Goal: Task Accomplishment & Management: Manage account settings

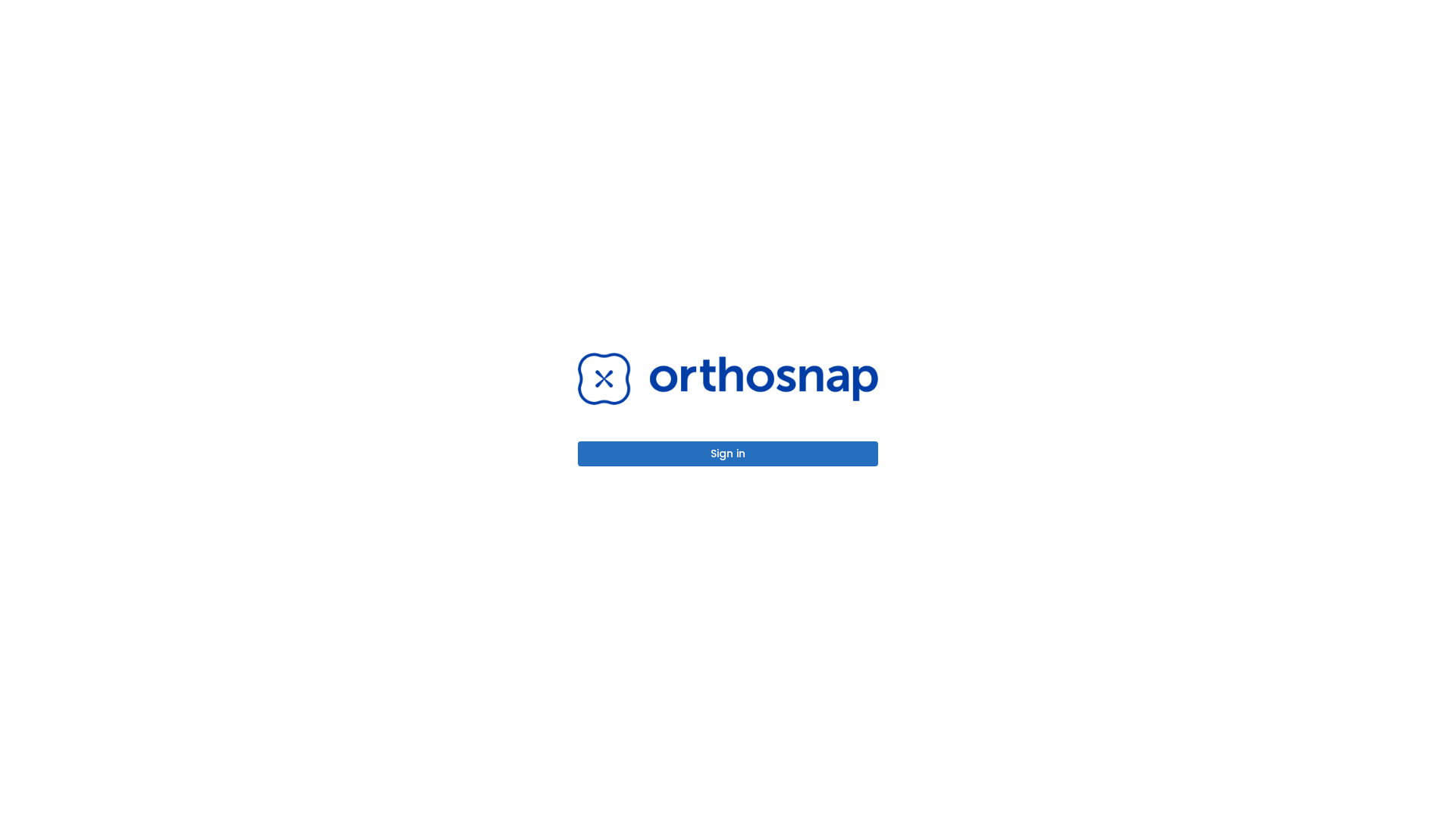
click at [728, 453] on button "Sign in" at bounding box center [728, 453] width 300 height 25
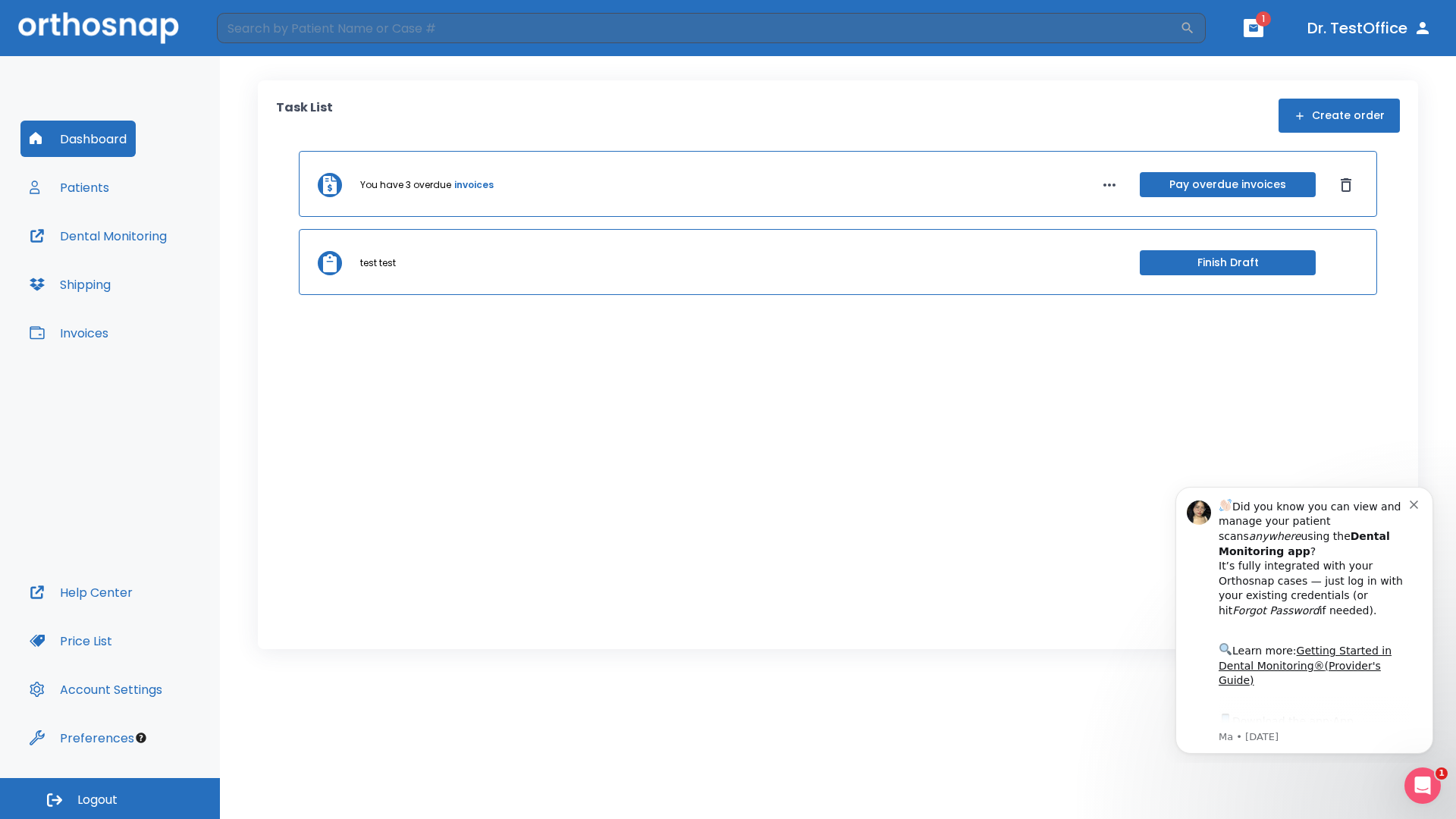
click at [110, 798] on span "Logout" at bounding box center [98, 800] width 41 height 17
